Goal: Information Seeking & Learning: Compare options

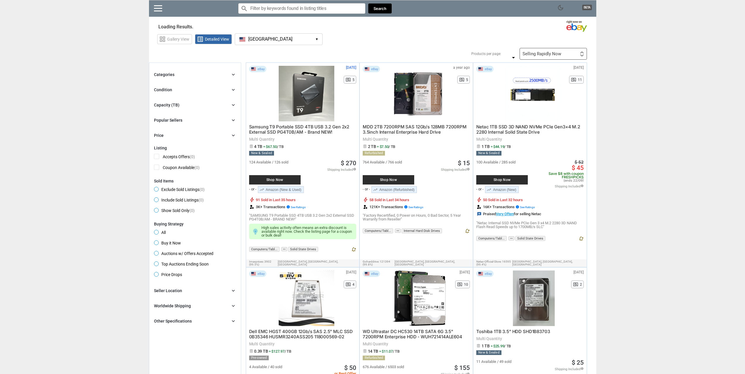
click at [182, 104] on div "Capacity (TB) chevron_right" at bounding box center [195, 105] width 82 height 7
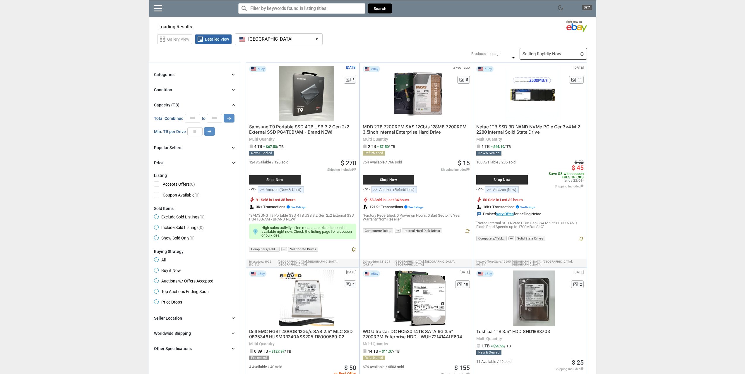
click at [183, 105] on div "Capacity (TB) chevron_right" at bounding box center [195, 105] width 82 height 7
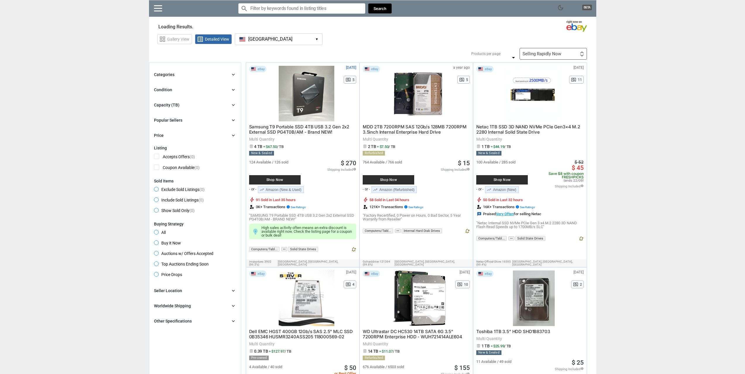
click at [195, 72] on div "Categories chevron_right" at bounding box center [195, 74] width 82 height 7
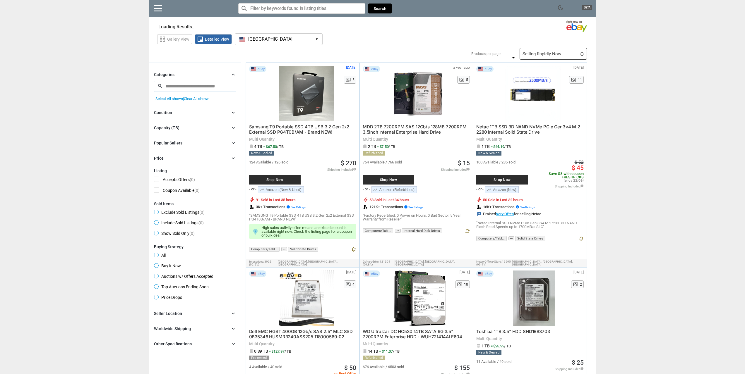
click at [203, 75] on div "Categories chevron_right" at bounding box center [195, 74] width 82 height 7
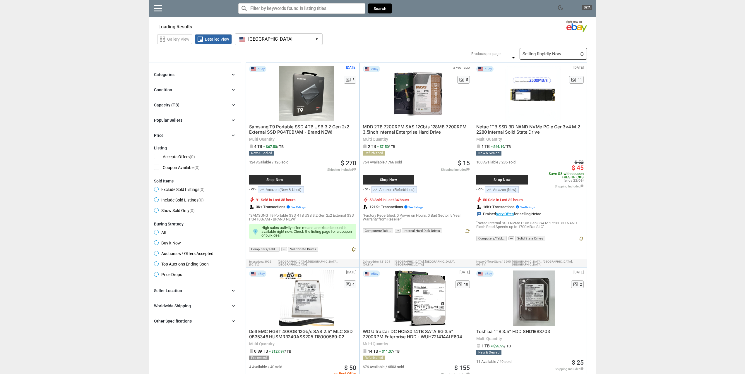
click at [201, 104] on div "Capacity (TB) chevron_right" at bounding box center [195, 105] width 82 height 7
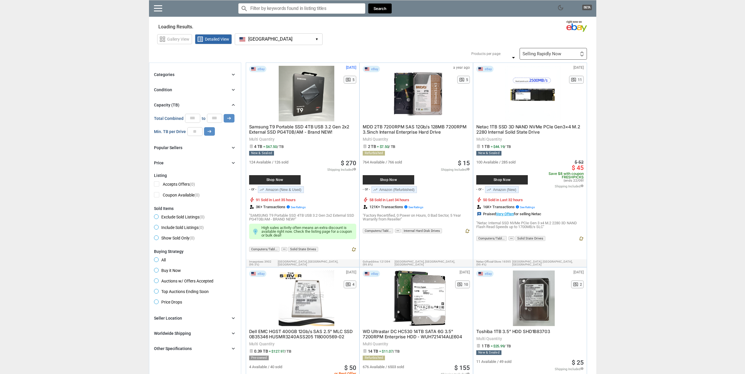
click at [190, 148] on div "Popular Sellers chevron_right" at bounding box center [195, 147] width 82 height 7
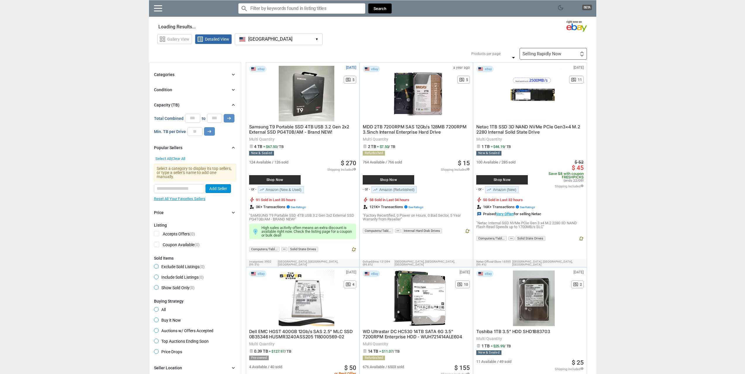
click at [190, 148] on div "Popular Sellers chevron_right" at bounding box center [195, 147] width 82 height 7
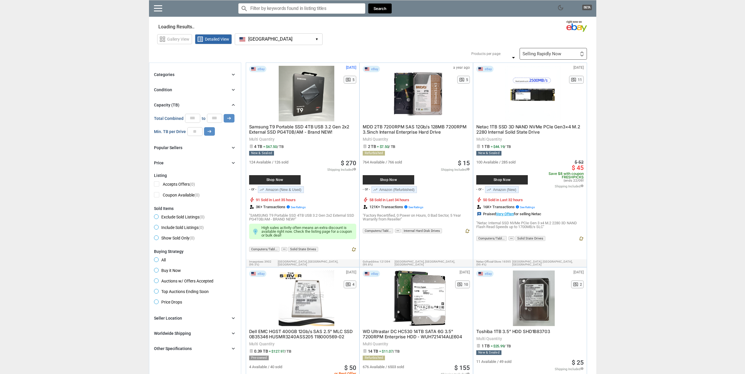
click at [201, 99] on div "Categories chevron_right search Select All shown | Clear All shown Show More Co…" at bounding box center [195, 118] width 82 height 95
click at [202, 104] on div "Capacity (TB) chevron_right" at bounding box center [195, 105] width 82 height 7
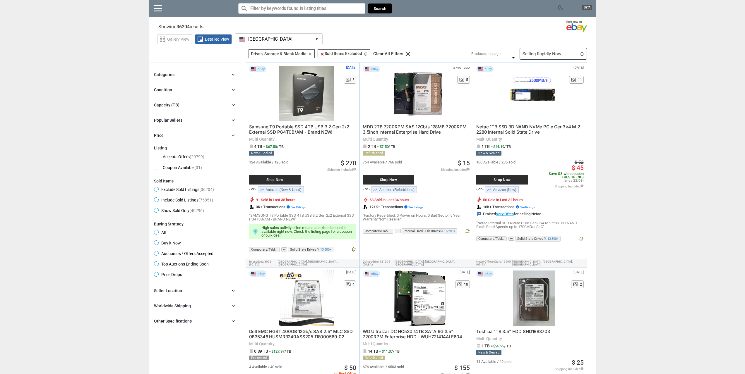
click at [210, 90] on div "Condition chevron_right" at bounding box center [195, 89] width 82 height 7
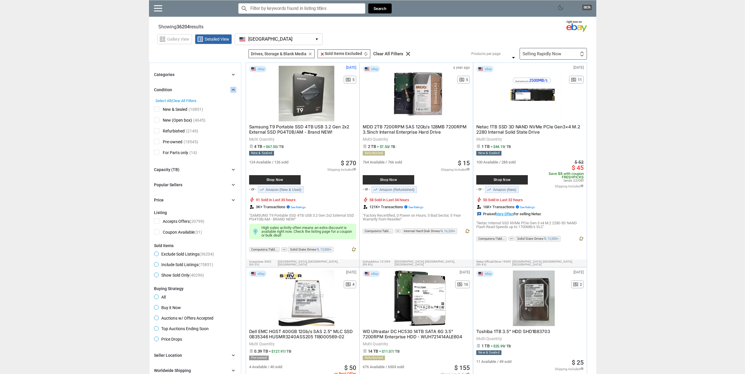
click at [210, 90] on div "Condition chevron_right" at bounding box center [195, 89] width 82 height 7
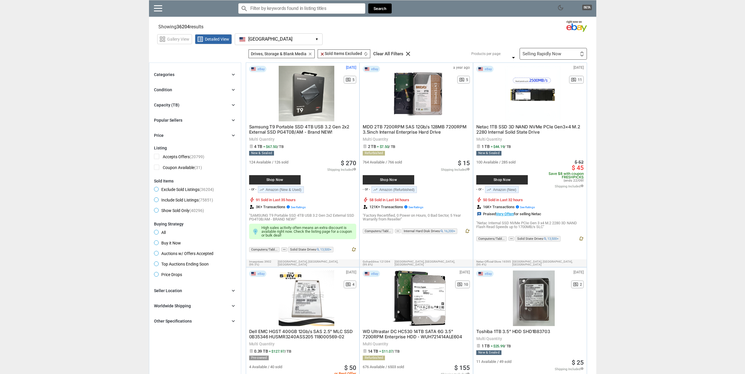
click at [173, 239] on div "Buying Strategy All Buy it Now Auctions w/ Offers Accepted Top Auctions Ending …" at bounding box center [195, 250] width 82 height 57
click at [170, 242] on span "Buy it Now" at bounding box center [167, 244] width 27 height 7
click at [572, 56] on div "Selling Rapidly Now First or Last Chance to Buy Recently Listed Selling Rapidly…" at bounding box center [553, 54] width 67 height 12
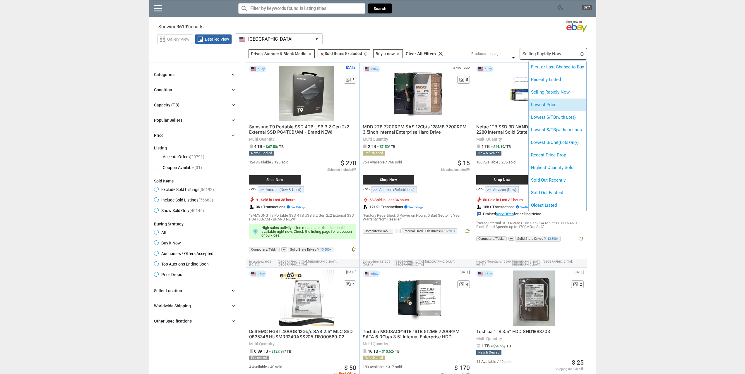
click at [574, 106] on li "Lowest Price" at bounding box center [558, 105] width 58 height 13
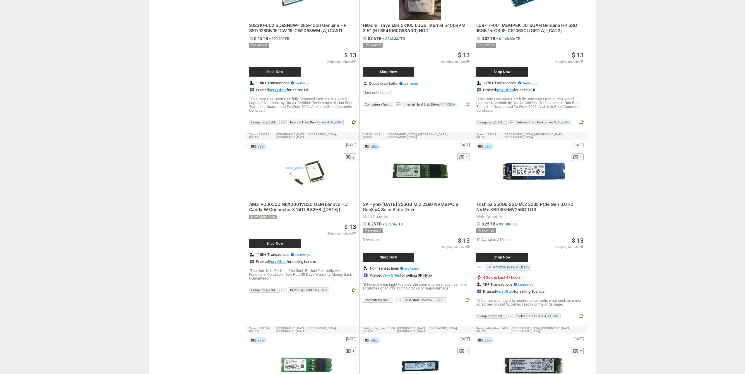
scroll to position [2834, 0]
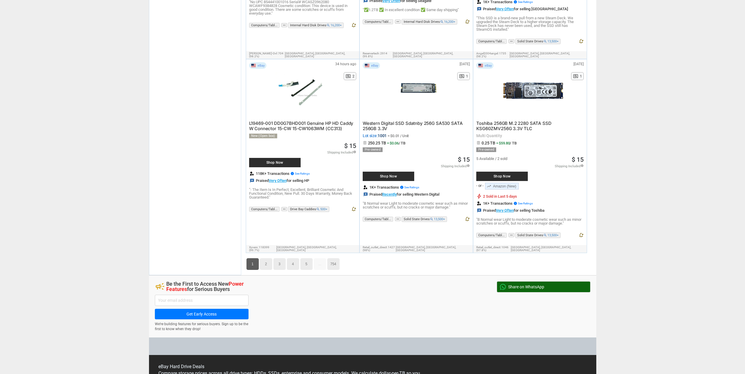
drag, startPoint x: 619, startPoint y: 174, endPoint x: 577, endPoint y: 308, distance: 140.4
click at [310, 258] on link "5" at bounding box center [306, 264] width 12 height 12
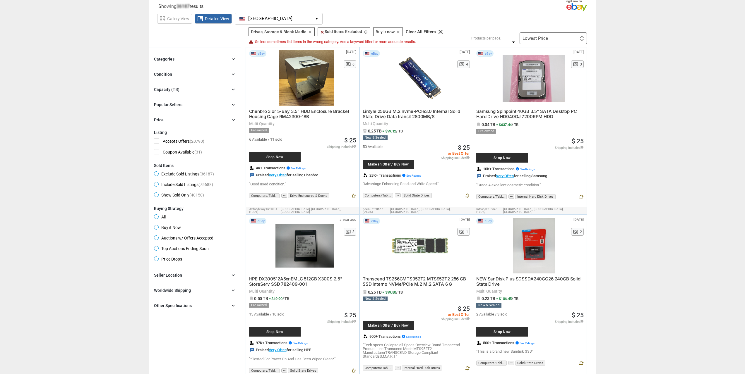
scroll to position [138, 0]
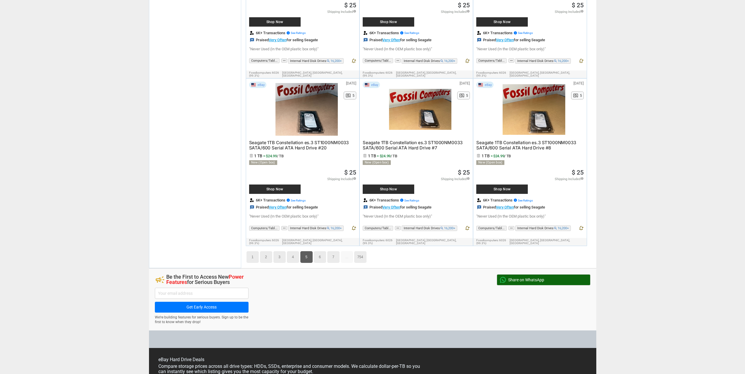
drag, startPoint x: 642, startPoint y: 178, endPoint x: 594, endPoint y: 356, distance: 184.6
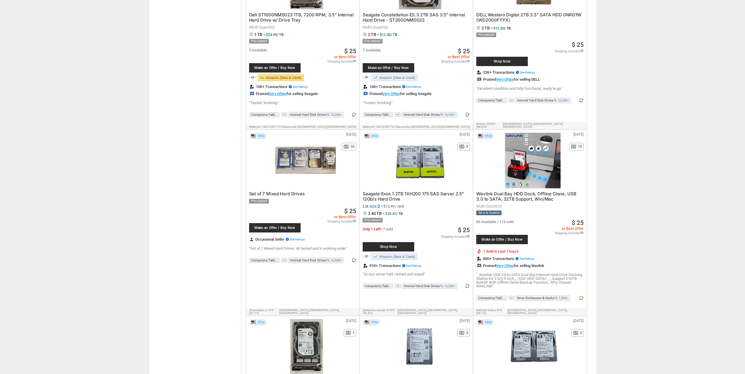
scroll to position [0, 0]
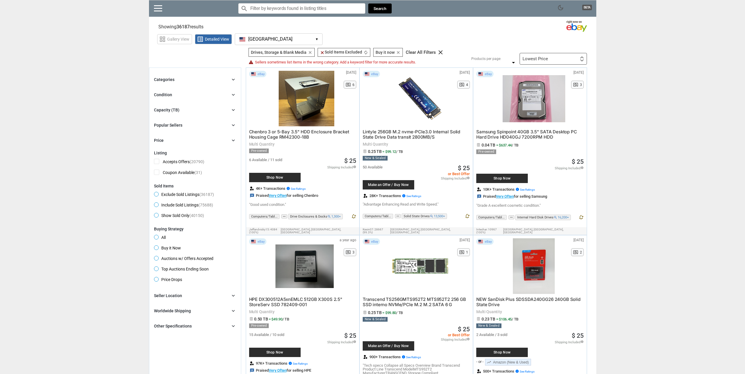
drag, startPoint x: 148, startPoint y: 191, endPoint x: 112, endPoint y: 51, distance: 144.4
click at [225, 325] on div "Other Specifications chevron_right" at bounding box center [195, 326] width 82 height 7
click at [179, 109] on div "Capacity (TB) chevron_right" at bounding box center [195, 110] width 82 height 7
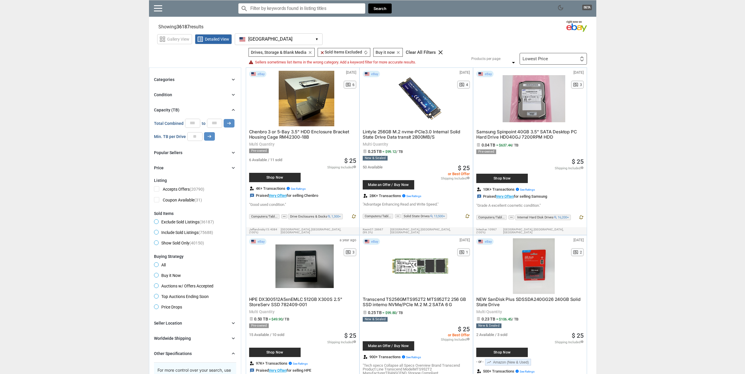
click at [192, 128] on div "0 0 0 0 0 *** Total Combined * to * arrow_right_alt Min. TB per Drive arrow_rig…" at bounding box center [195, 130] width 82 height 22
click at [192, 125] on input "*" at bounding box center [192, 123] width 15 height 9
click at [191, 108] on div "Capacity (TB) chevron_right" at bounding box center [195, 110] width 82 height 7
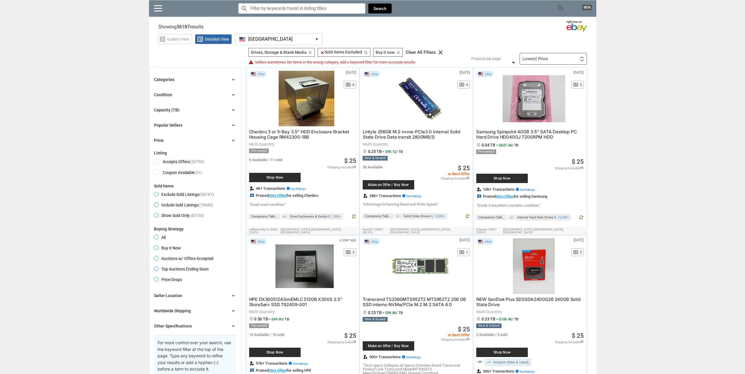
click at [192, 83] on div "Categories chevron_right" at bounding box center [195, 79] width 82 height 7
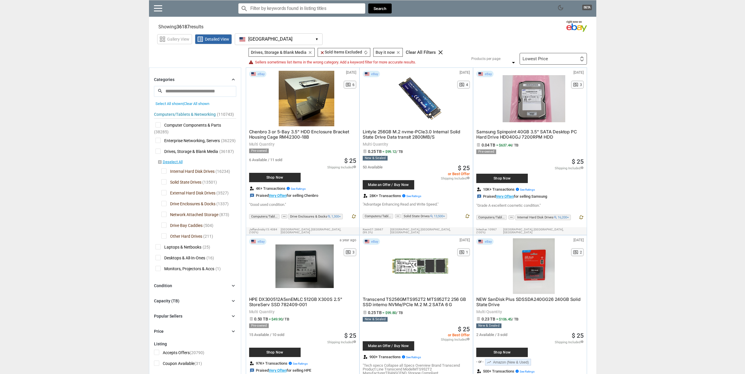
click at [195, 168] on div "Computers/Tablets & Networking (110743) [L1] Computer Components & Parts (38285…" at bounding box center [195, 190] width 82 height 168
click at [193, 171] on span "Internal Hard Disk Drives" at bounding box center [187, 172] width 53 height 7
click at [191, 182] on span "Solid State Drives" at bounding box center [181, 182] width 40 height 7
click at [189, 205] on span "Drive Enclosures & Docks" at bounding box center [188, 204] width 54 height 7
click at [188, 214] on span "Network Attached Storage" at bounding box center [189, 215] width 57 height 7
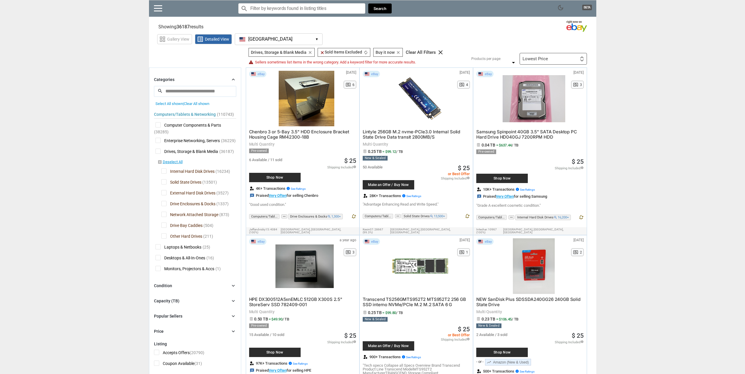
drag, startPoint x: 188, startPoint y: 221, endPoint x: 188, endPoint y: 226, distance: 5.0
click at [188, 222] on div "Computers/Tablets & Networking (110743) [L1] Computer Components & Parts (38285…" at bounding box center [195, 190] width 82 height 168
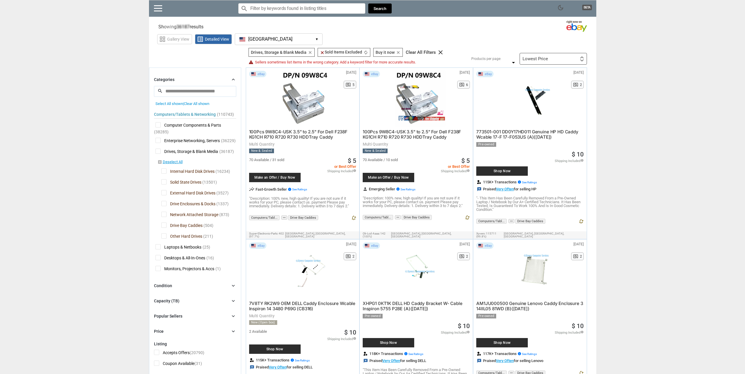
click at [193, 224] on span "Drive Bay Caddies" at bounding box center [181, 226] width 41 height 7
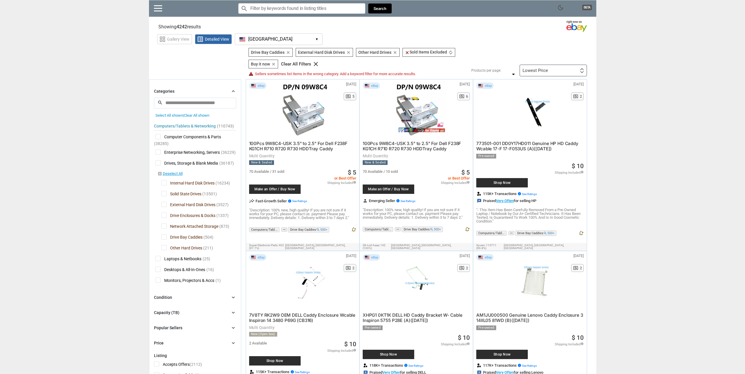
click at [191, 237] on span "Drive Bay Caddies" at bounding box center [181, 237] width 41 height 7
click at [175, 254] on div "Computers/Tablets & Networking (110743) [L1] Computer Components & Parts (38285…" at bounding box center [195, 202] width 82 height 168
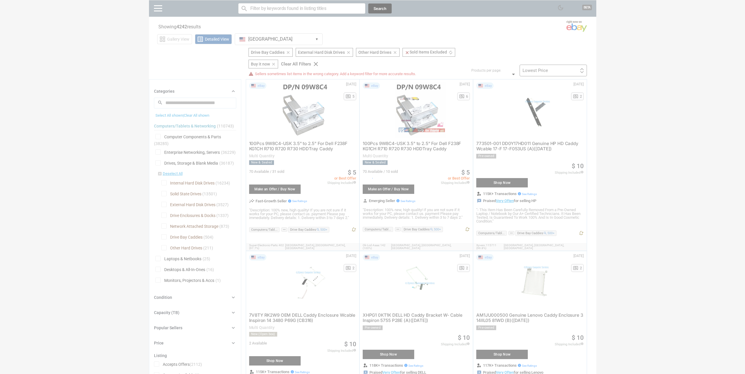
click at [177, 252] on div at bounding box center [372, 187] width 745 height 374
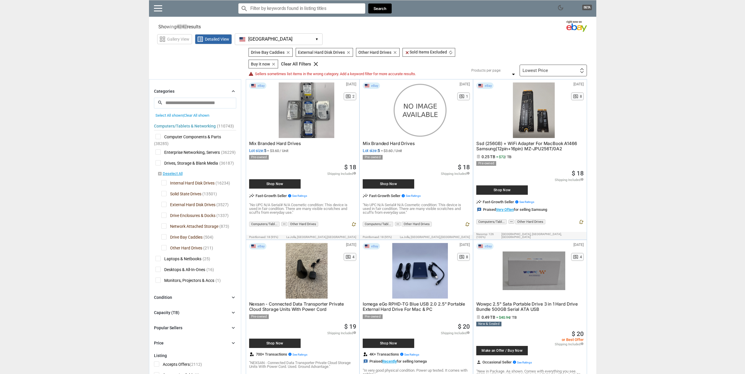
click at [178, 251] on span "Other Hard Drives" at bounding box center [181, 248] width 41 height 7
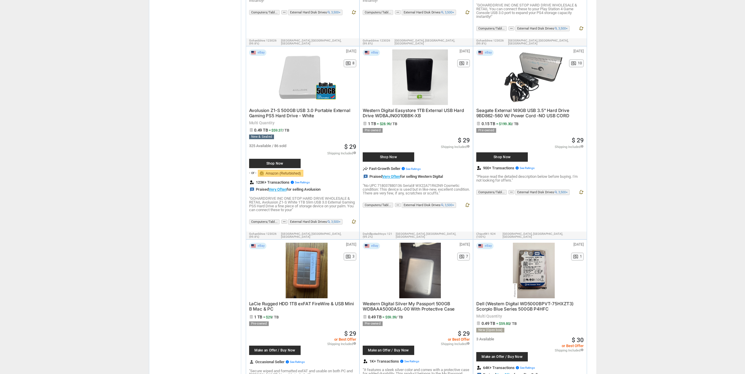
drag, startPoint x: 671, startPoint y: 292, endPoint x: 601, endPoint y: 364, distance: 100.4
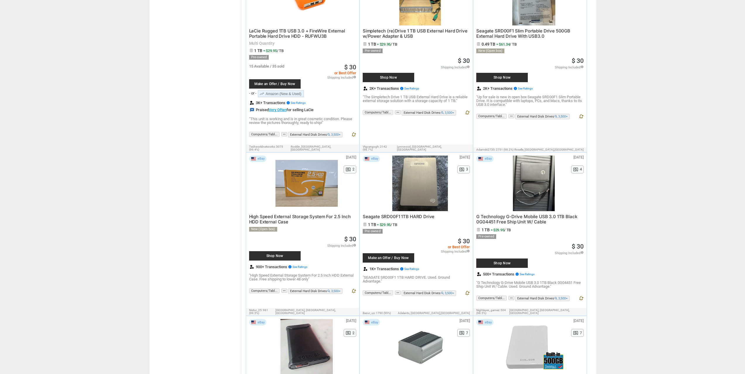
scroll to position [2754, 0]
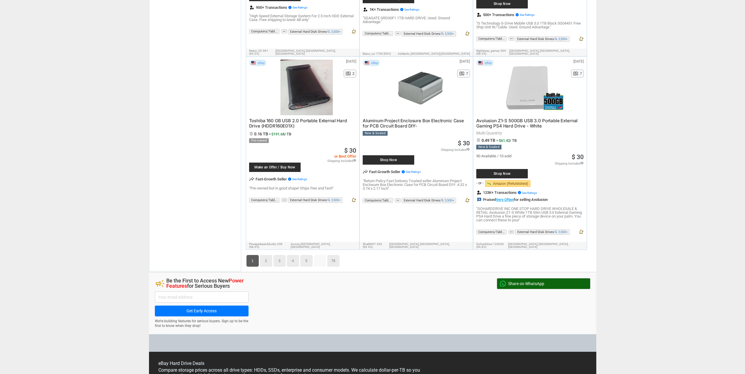
drag, startPoint x: 712, startPoint y: 222, endPoint x: 599, endPoint y: 331, distance: 157.3
click at [295, 255] on link "4" at bounding box center [293, 261] width 12 height 12
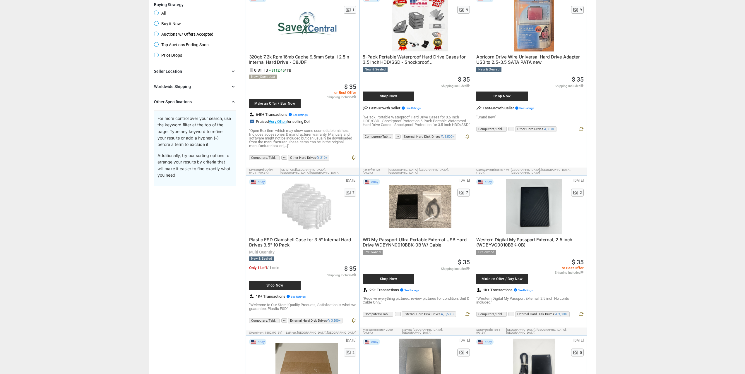
scroll to position [2551, 0]
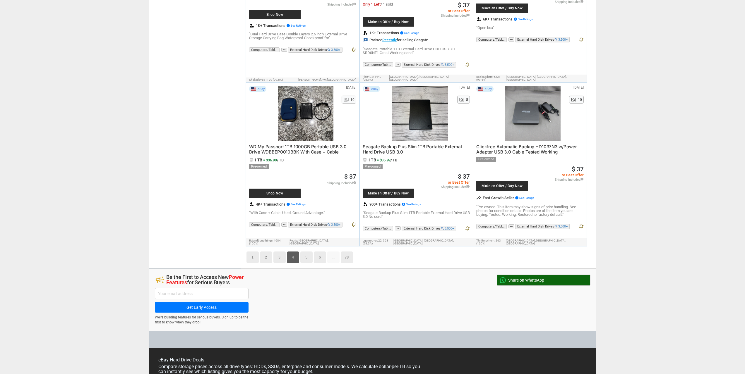
drag, startPoint x: 647, startPoint y: 149, endPoint x: 597, endPoint y: 345, distance: 202.3
click at [317, 252] on link "6" at bounding box center [320, 258] width 12 height 12
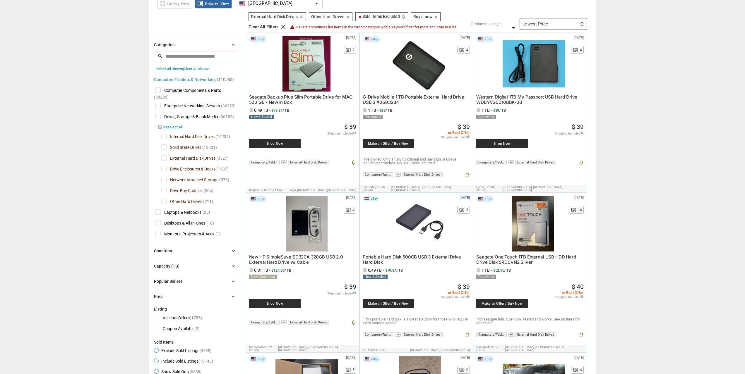
scroll to position [2473, 0]
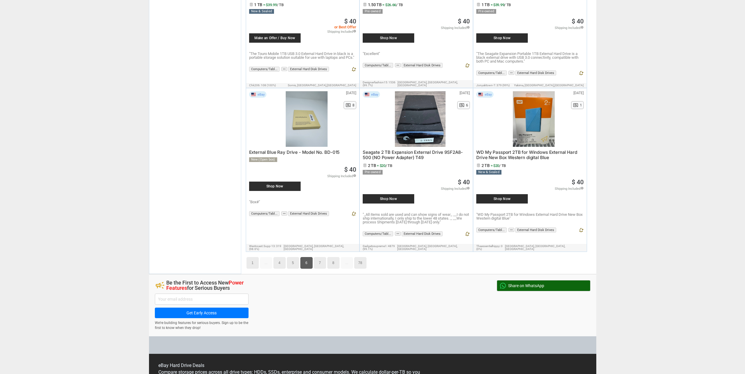
drag, startPoint x: 590, startPoint y: 169, endPoint x: 486, endPoint y: 277, distance: 149.9
click at [337, 257] on link "8" at bounding box center [333, 263] width 12 height 12
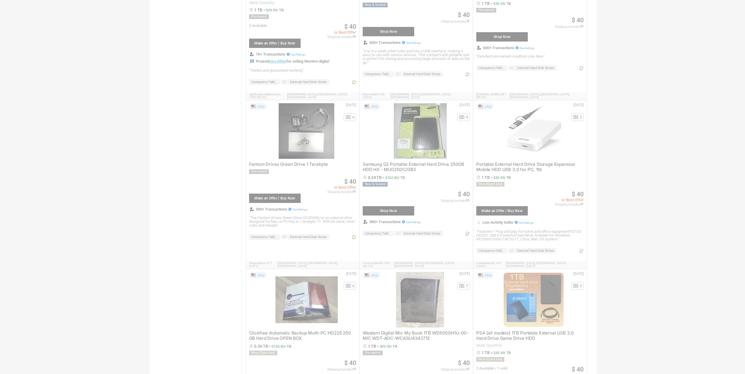
scroll to position [2556, 0]
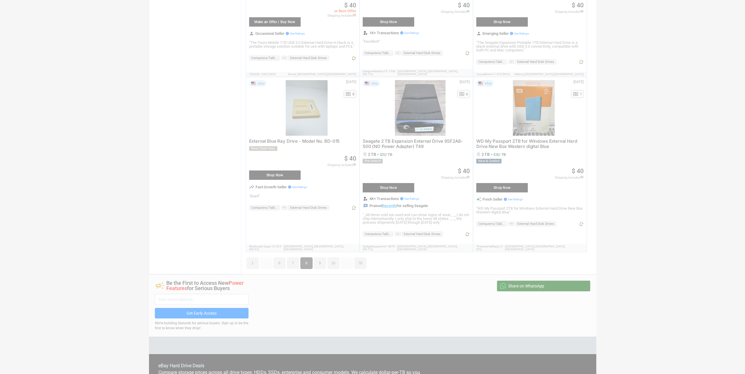
drag, startPoint x: 581, startPoint y: 116, endPoint x: 517, endPoint y: 286, distance: 181.9
